Goal: Unclear

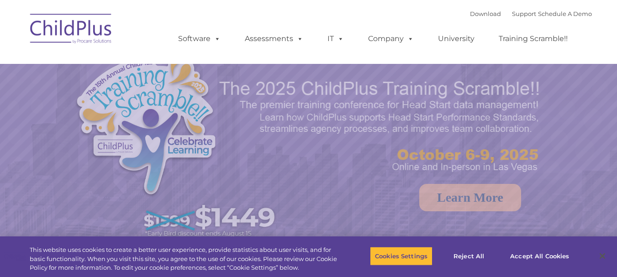
select select "MEDIUM"
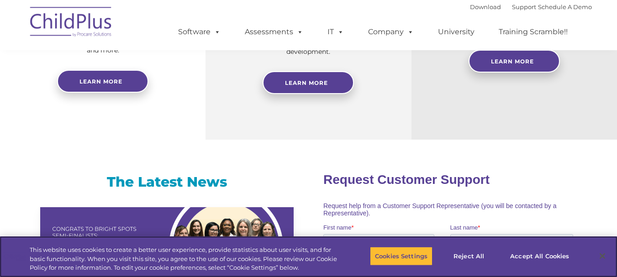
scroll to position [497, 0]
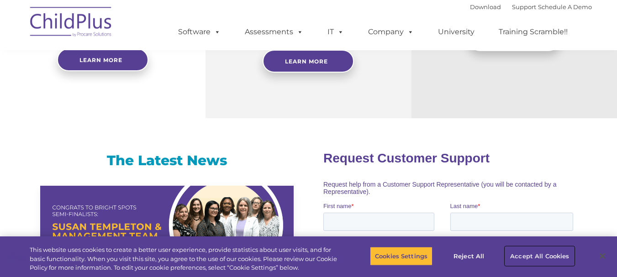
click at [546, 247] on button "Accept All Cookies" at bounding box center [539, 256] width 69 height 19
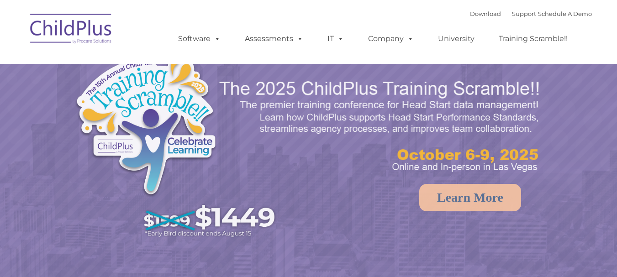
select select "MEDIUM"
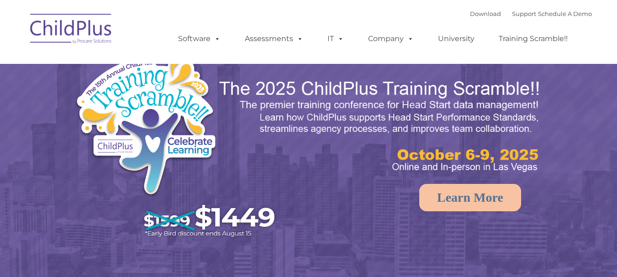
select select "MEDIUM"
